Goal: Task Accomplishment & Management: Use online tool/utility

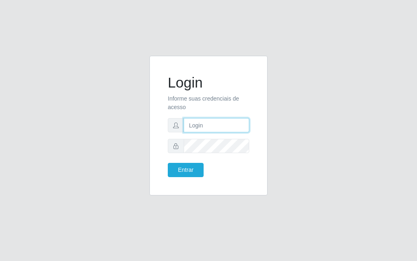
click at [206, 125] on input "text" at bounding box center [216, 125] width 66 height 14
type input "[PERSON_NAME]"
click at [213, 157] on form "Login Informe suas credenciais de acesso [PERSON_NAME] Entrar" at bounding box center [208, 125] width 81 height 103
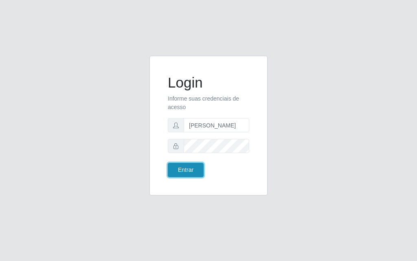
click at [192, 168] on button "Entrar" at bounding box center [186, 170] width 36 height 14
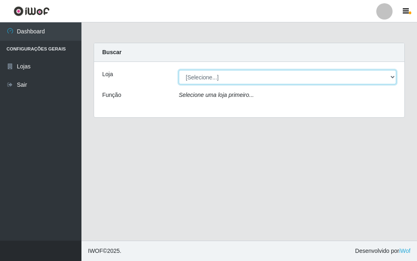
click at [393, 79] on select "[Selecione...] Divino Fogão - [GEOGRAPHIC_DATA]" at bounding box center [287, 77] width 217 height 14
select select "499"
click at [179, 70] on select "[Selecione...] Divino Fogão - [GEOGRAPHIC_DATA]" at bounding box center [287, 77] width 217 height 14
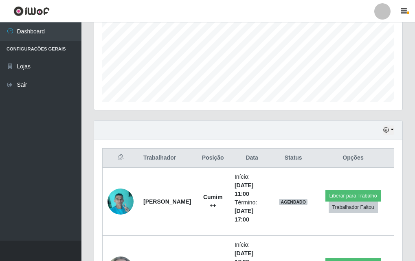
scroll to position [271, 0]
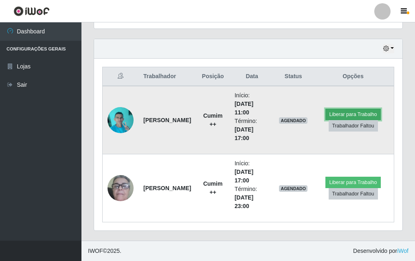
click at [349, 113] on button "Liberar para Trabalho" at bounding box center [352, 114] width 55 height 11
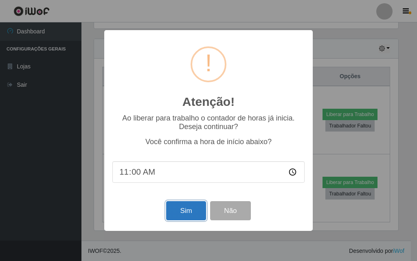
click at [177, 207] on button "Sim" at bounding box center [185, 210] width 39 height 19
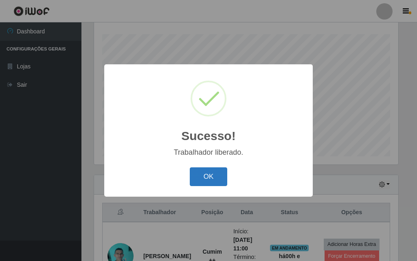
click at [211, 181] on button "OK" at bounding box center [209, 176] width 38 height 19
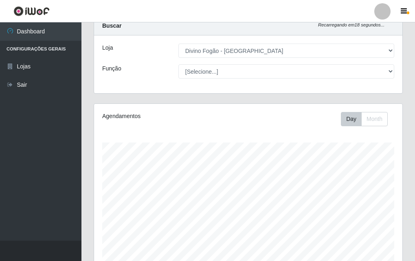
scroll to position [0, 0]
